Goal: Communication & Community: Connect with others

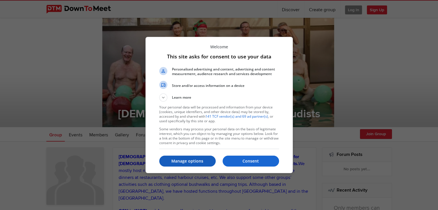
click at [187, 160] on p "Manage options" at bounding box center [187, 161] width 56 height 6
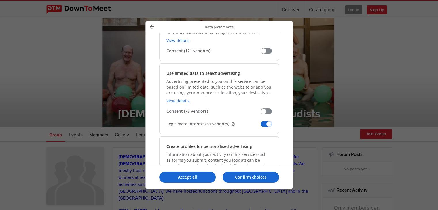
scroll to position [86, 0]
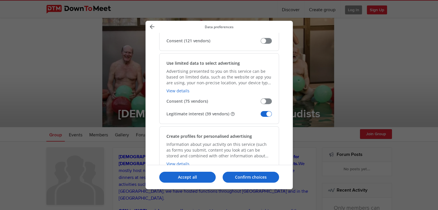
click at [263, 112] on span "Manage your data" at bounding box center [265, 114] width 11 height 6
click at [260, 116] on input "Legitimate interest (39 vendors)" at bounding box center [260, 116] width 0 height 0
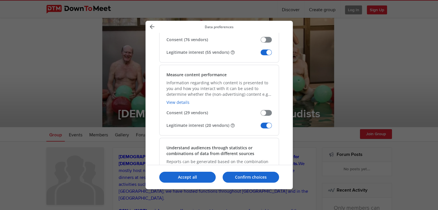
scroll to position [432, 0]
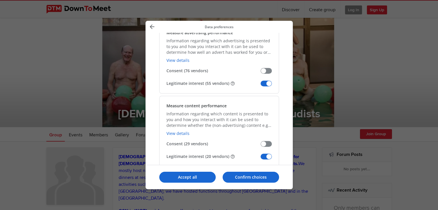
click at [266, 81] on span "Manage your data" at bounding box center [265, 84] width 11 height 6
click at [260, 85] on input "Legitimate interest (55 vendors)" at bounding box center [260, 85] width 0 height 0
click at [267, 155] on span "Manage your data" at bounding box center [265, 157] width 11 height 6
click at [260, 159] on input "Legitimate interest (20 vendors)" at bounding box center [260, 159] width 0 height 0
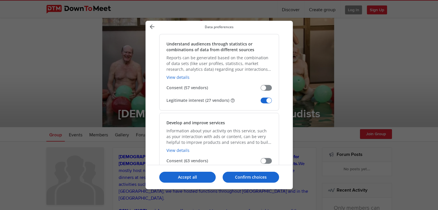
scroll to position [576, 0]
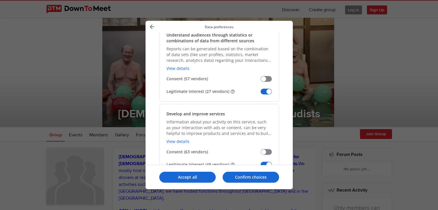
click at [266, 89] on span "Manage your data" at bounding box center [265, 92] width 11 height 6
click at [260, 94] on input "Legitimate interest (27 vendors)" at bounding box center [260, 94] width 0 height 0
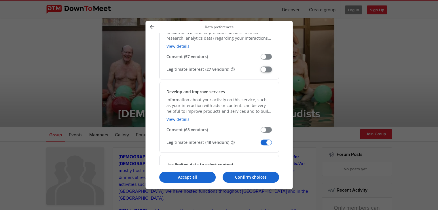
scroll to position [633, 0]
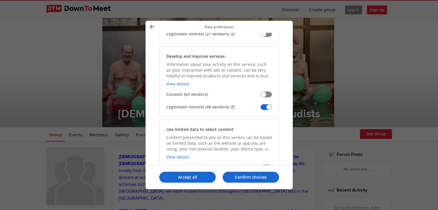
click at [264, 104] on span "Manage your data" at bounding box center [265, 107] width 11 height 6
click at [260, 109] on input "Legitimate interest (48 vendors)" at bounding box center [260, 109] width 0 height 0
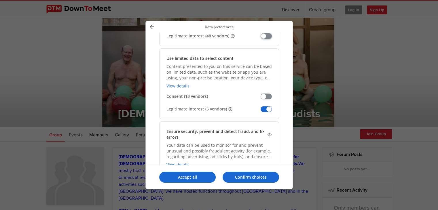
scroll to position [720, 0]
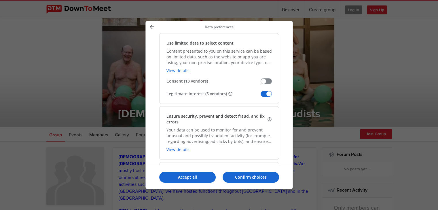
click at [267, 92] on span "Manage your data" at bounding box center [265, 94] width 11 height 6
click at [260, 96] on input "Legitimate interest (5 vendors)" at bounding box center [260, 96] width 0 height 0
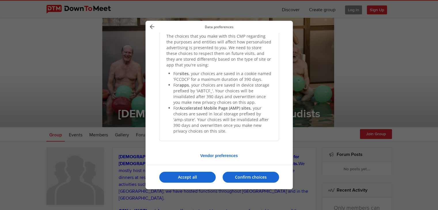
scroll to position [1211, 0]
click at [252, 177] on p "Confirm choices" at bounding box center [250, 177] width 56 height 6
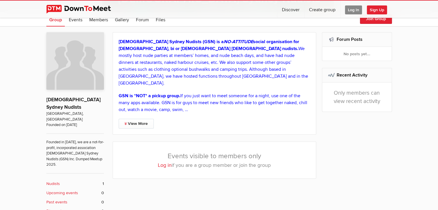
scroll to position [0, 0]
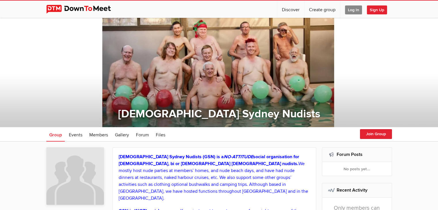
click at [374, 10] on span "Sign Up" at bounding box center [377, 9] width 20 height 9
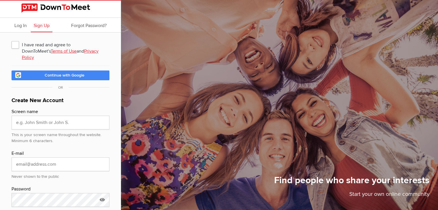
click at [58, 73] on span "Continue with Google" at bounding box center [65, 75] width 40 height 5
click at [14, 45] on span "I have read and agree to DownToMeet's Terms of Use and Privacy Policy" at bounding box center [61, 44] width 98 height 10
click at [12, 39] on input "I have read and agree to DownToMeet's Terms of Use and Privacy Policy" at bounding box center [11, 39] width 0 height 0
checkbox input "true"
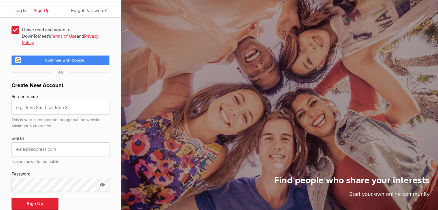
scroll to position [22, 0]
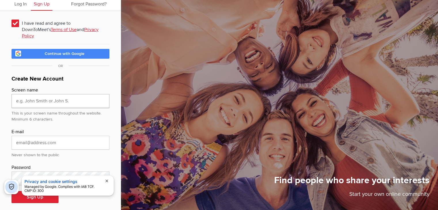
click at [53, 94] on input "text" at bounding box center [61, 101] width 98 height 14
type input "Sean"
click at [47, 138] on input "email" at bounding box center [61, 143] width 98 height 14
type input "sean_2f@yahoo.com.au"
click at [112, 149] on div "I have read and agree to DownToMeet's Terms of Use and Privacy Policy Continue …" at bounding box center [60, 114] width 121 height 206
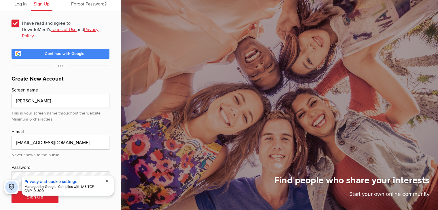
click at [107, 180] on span "close" at bounding box center [106, 181] width 5 height 5
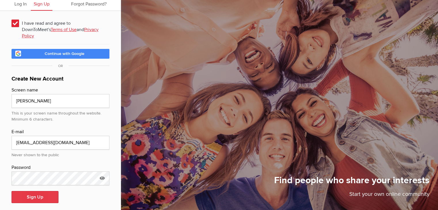
click at [39, 191] on button "Sign Up" at bounding box center [35, 197] width 47 height 12
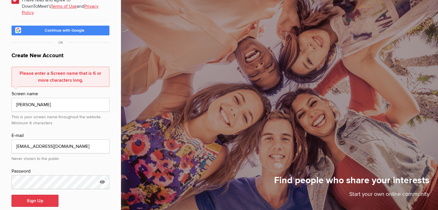
scroll to position [48, 0]
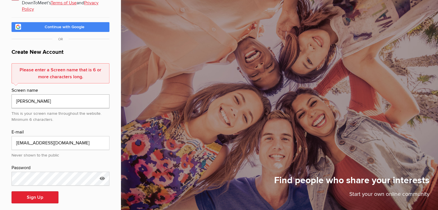
click at [17, 94] on input "Sean" at bounding box center [61, 101] width 98 height 14
type input "Seansean"
click at [28, 191] on button "Sign Up" at bounding box center [35, 197] width 47 height 12
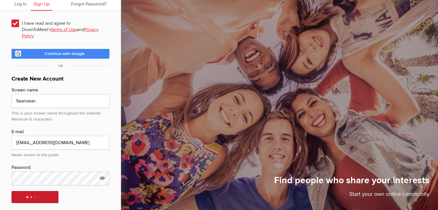
scroll to position [41, 0]
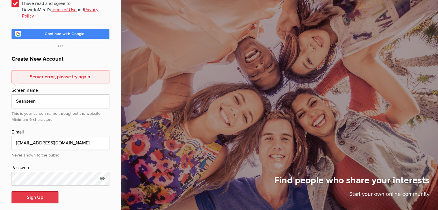
click at [37, 191] on button "Sign Up" at bounding box center [35, 197] width 47 height 12
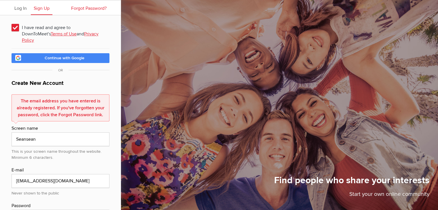
scroll to position [0, 0]
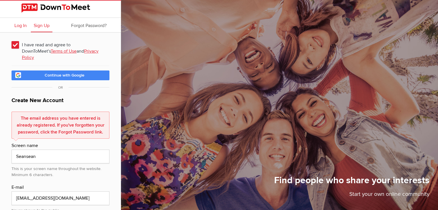
click at [17, 25] on span "Log In" at bounding box center [20, 26] width 12 height 6
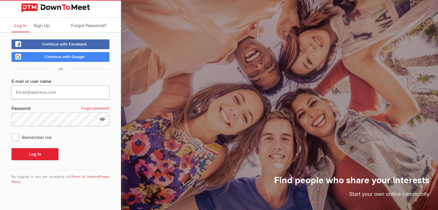
click at [34, 91] on input "text" at bounding box center [61, 92] width 98 height 14
type input "[EMAIL_ADDRESS][DOMAIN_NAME]"
click at [40, 153] on button "Log In" at bounding box center [35, 154] width 47 height 12
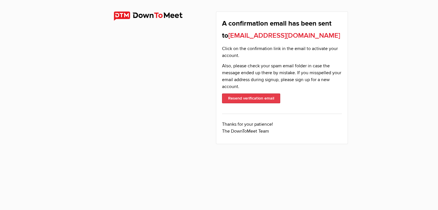
click at [250, 98] on button "Resend verification email" at bounding box center [251, 99] width 58 height 10
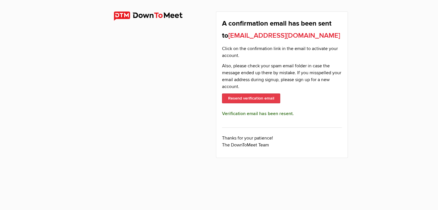
click at [257, 96] on button "Resend verification email" at bounding box center [251, 99] width 58 height 10
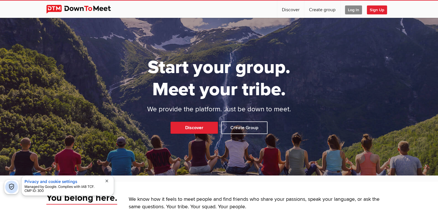
click at [351, 9] on span "Log In" at bounding box center [353, 9] width 17 height 9
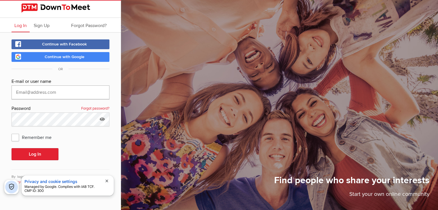
type input "[EMAIL_ADDRESS][DOMAIN_NAME]"
click at [15, 136] on span "Remember me" at bounding box center [35, 137] width 46 height 10
click at [12, 132] on input "Remember me" at bounding box center [11, 132] width 0 height 0
checkbox input "true"
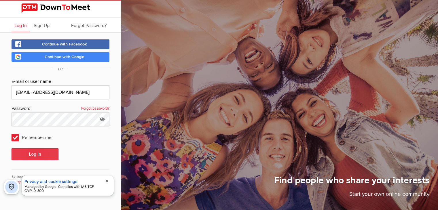
click at [28, 154] on button "Log In" at bounding box center [35, 154] width 47 height 12
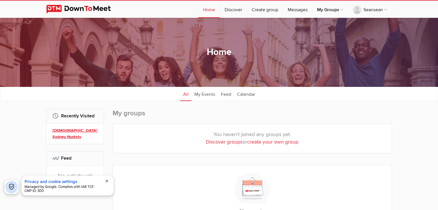
click at [81, 130] on link "[DEMOGRAPHIC_DATA] Sydney Nudists" at bounding box center [75, 134] width 47 height 12
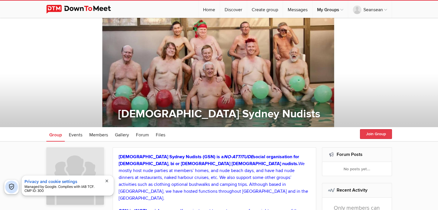
click at [377, 134] on button "Join Group" at bounding box center [376, 134] width 32 height 10
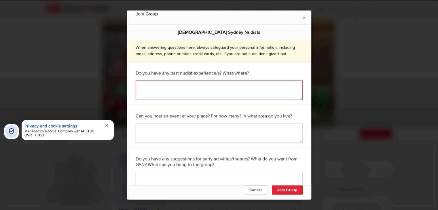
click at [170, 94] on textarea at bounding box center [219, 91] width 167 height 20
type textarea "sure do"
click at [162, 133] on textarea at bounding box center [219, 133] width 167 height 20
type textarea "not at the moment"
click at [166, 184] on textarea at bounding box center [219, 182] width 167 height 20
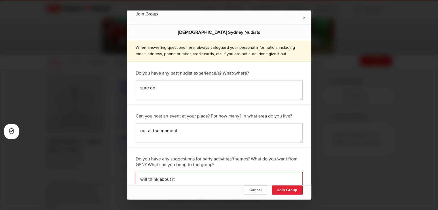
scroll to position [86, 0]
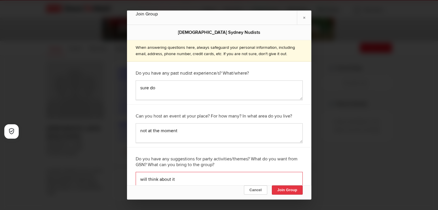
type textarea "will think about it"
click at [285, 189] on button "Join Group" at bounding box center [286, 190] width 31 height 9
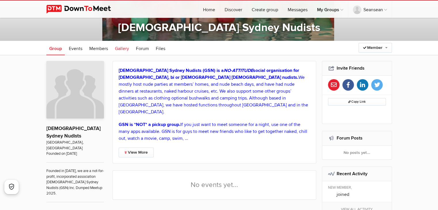
click at [120, 48] on span "Gallery" at bounding box center [122, 49] width 14 height 6
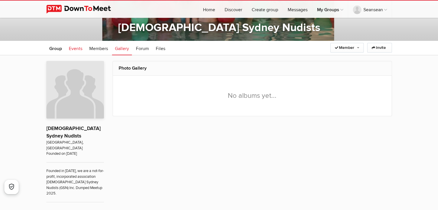
click at [74, 50] on span "Events" at bounding box center [76, 49] width 14 height 6
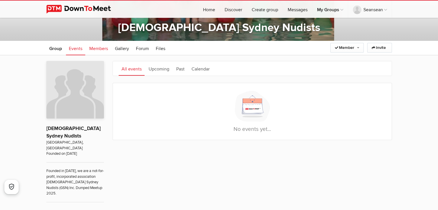
click at [92, 51] on span "Members" at bounding box center [98, 49] width 19 height 6
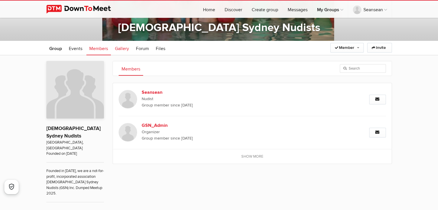
click at [119, 49] on span "Gallery" at bounding box center [122, 49] width 14 height 6
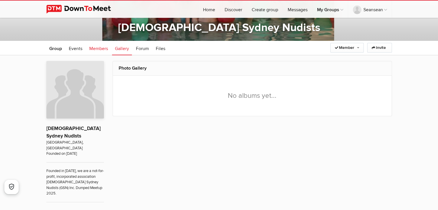
click at [94, 49] on span "Members" at bounding box center [98, 49] width 19 height 6
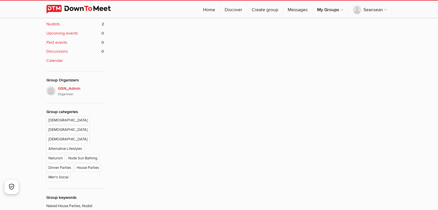
scroll to position [317, 0]
